Goal: Task Accomplishment & Management: Use online tool/utility

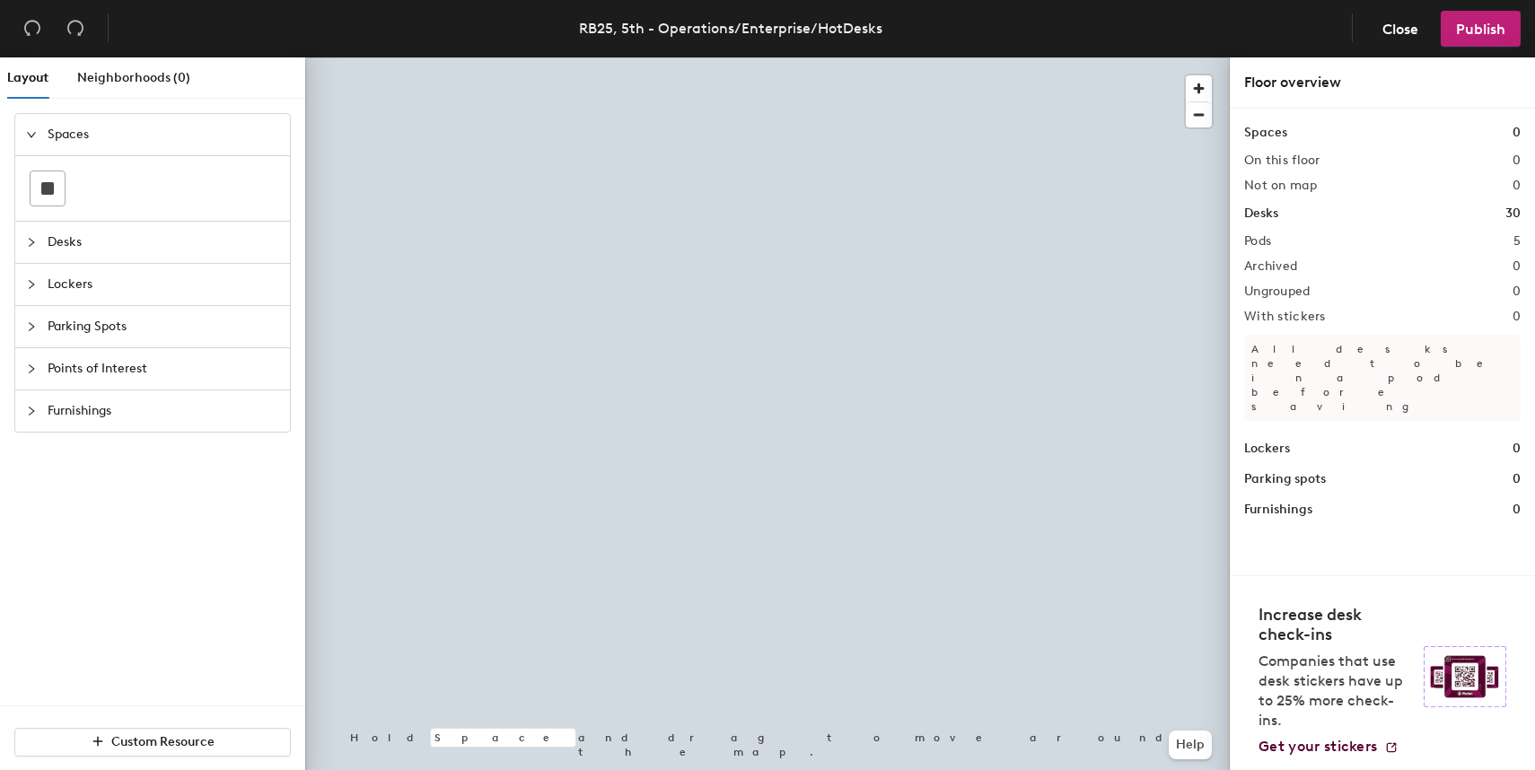
click at [937, 57] on div at bounding box center [767, 57] width 925 height 0
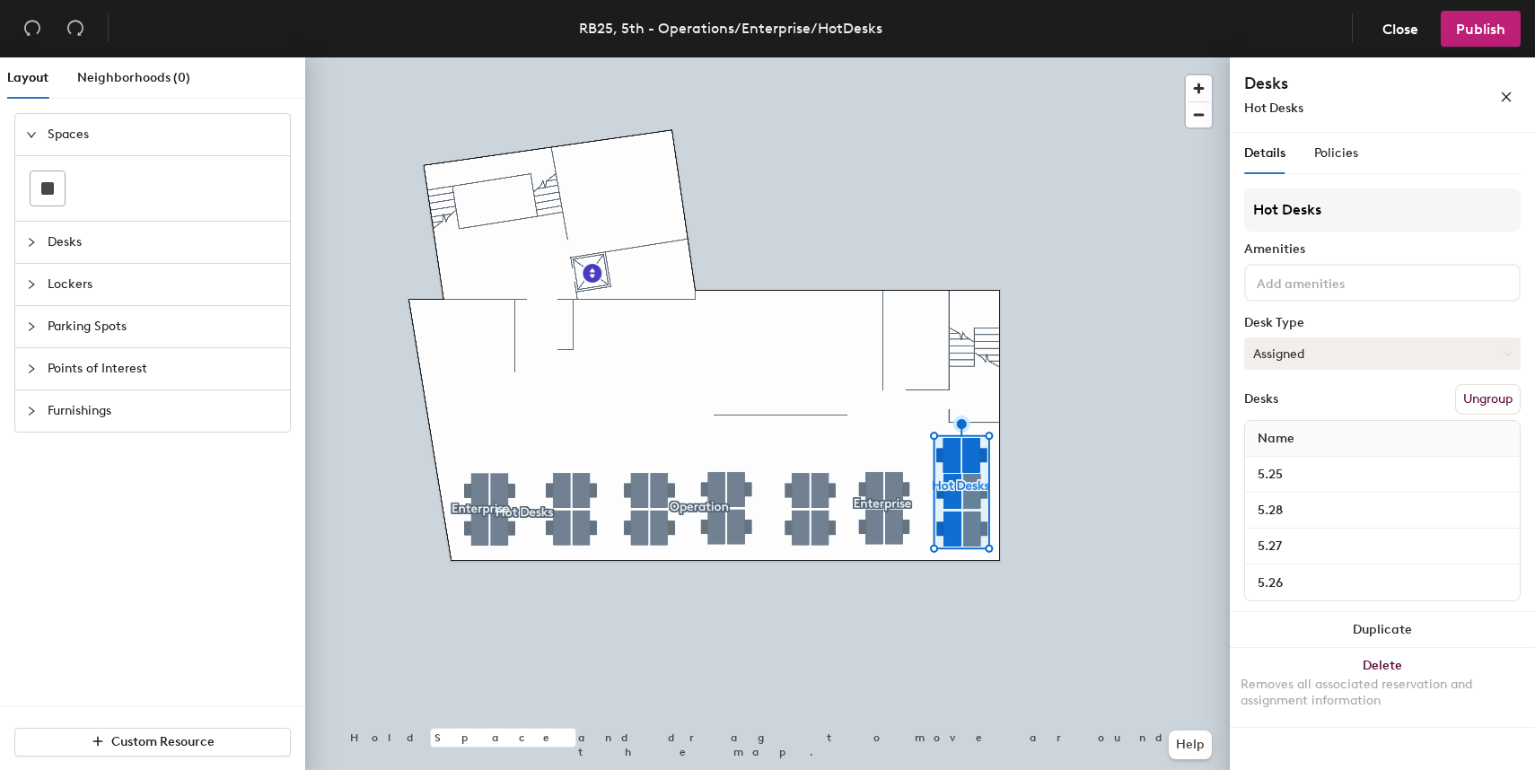
click at [1332, 359] on button "Assigned" at bounding box center [1382, 354] width 277 height 32
click at [1316, 443] on div "Hot" at bounding box center [1335, 436] width 180 height 27
click at [1499, 44] on button "Publish" at bounding box center [1481, 29] width 80 height 36
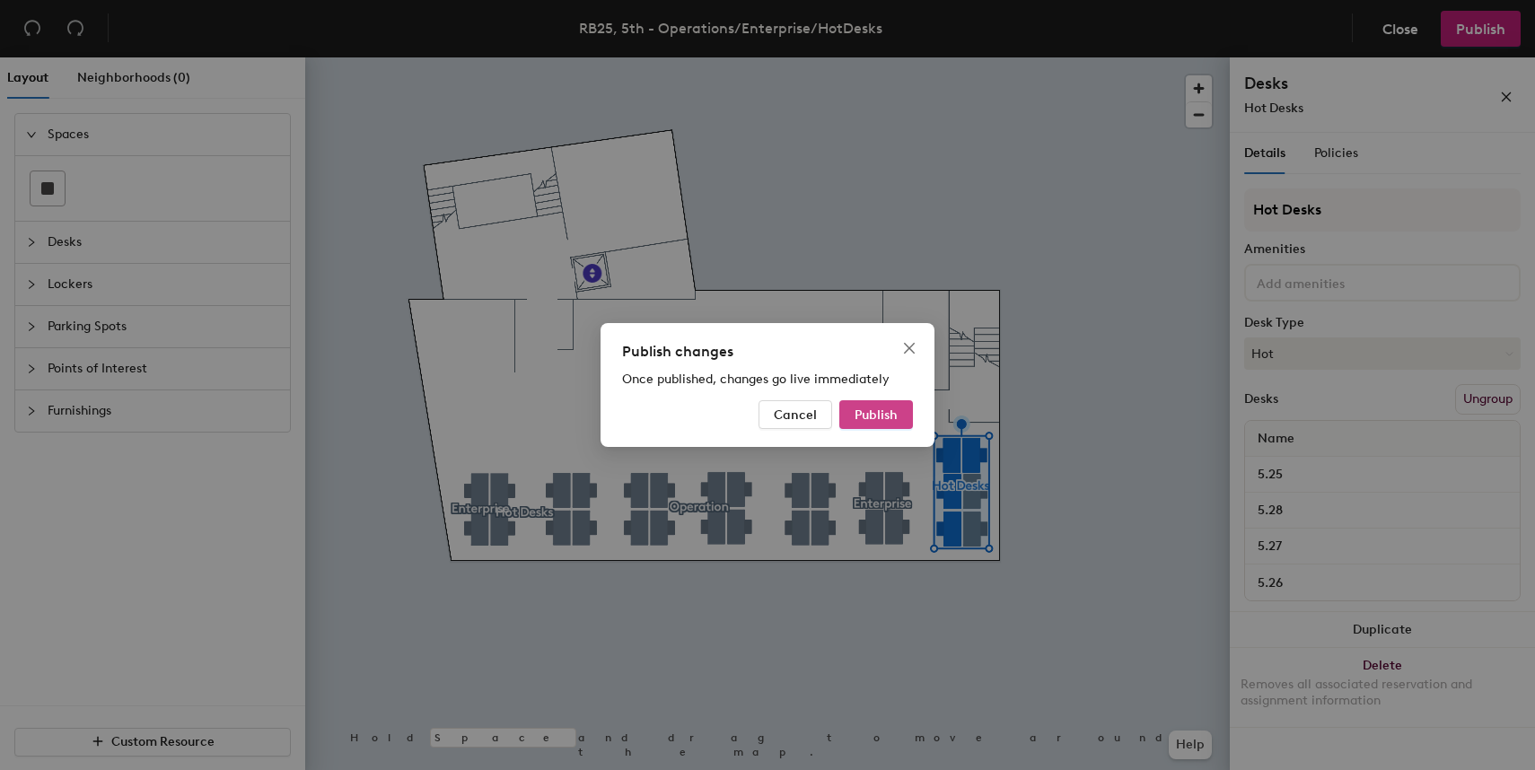
click at [866, 409] on span "Publish" at bounding box center [876, 415] width 43 height 15
